Goal: Task Accomplishment & Management: Manage account settings

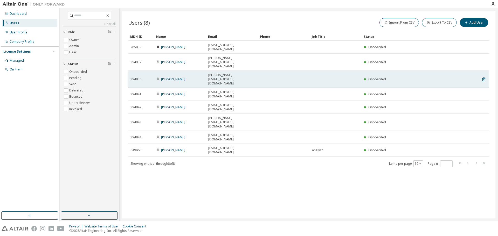
click at [180, 71] on td "[PERSON_NAME]" at bounding box center [180, 79] width 52 height 17
click at [176, 77] on link "[PERSON_NAME]" at bounding box center [173, 79] width 24 height 4
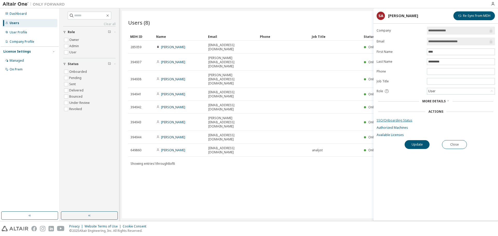
click at [392, 121] on link "SSO/Onboarding Status" at bounding box center [435, 120] width 118 height 4
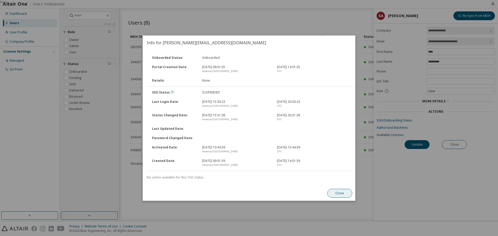
click at [345, 191] on button "Close" at bounding box center [339, 193] width 25 height 9
